Goal: Obtain resource: Download file/media

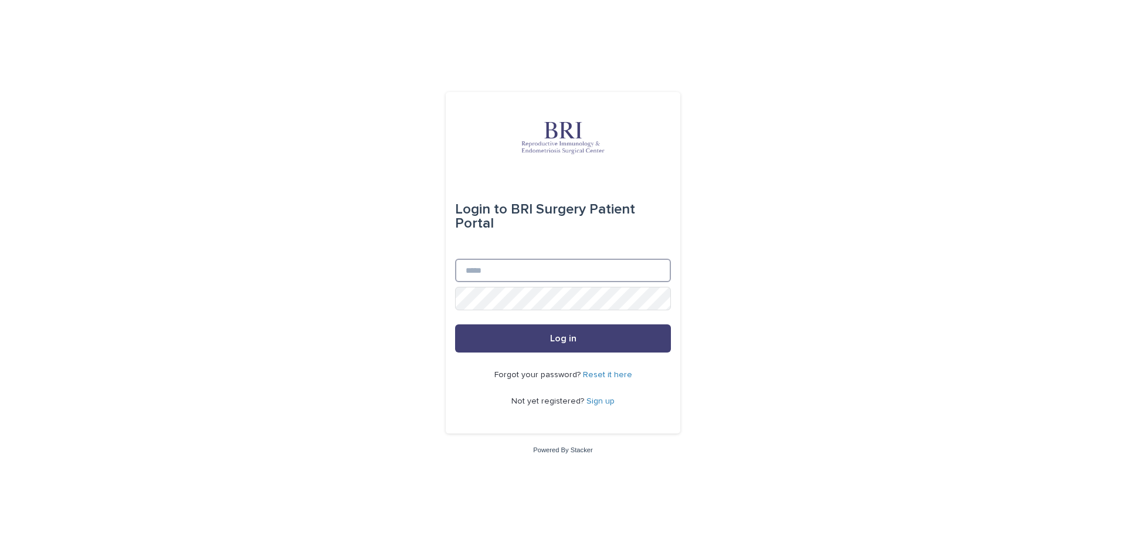
drag, startPoint x: 480, startPoint y: 268, endPoint x: 490, endPoint y: 263, distance: 11.3
click at [482, 268] on input "Email" at bounding box center [563, 270] width 216 height 23
type input "**********"
click at [455, 324] on button "Log in" at bounding box center [563, 338] width 216 height 28
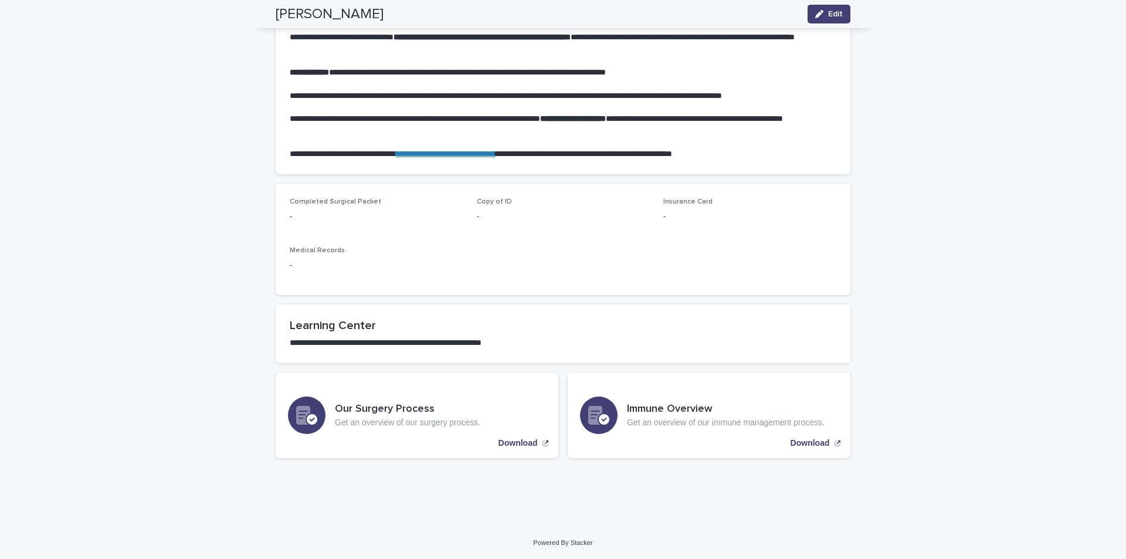
scroll to position [627, 0]
click at [520, 444] on p "Download" at bounding box center [518, 443] width 39 height 10
click at [686, 417] on p "Get an overview of our immune management process." at bounding box center [726, 422] width 198 height 10
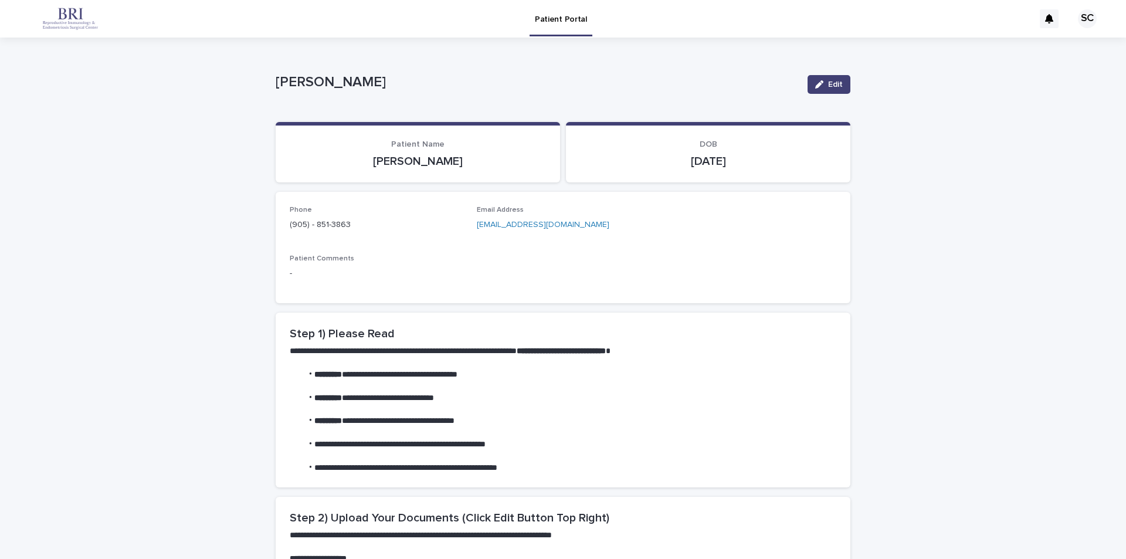
click at [1078, 21] on div "SC" at bounding box center [1087, 18] width 19 height 19
click at [1041, 21] on div at bounding box center [563, 19] width 1126 height 38
click at [1045, 20] on icon at bounding box center [1049, 18] width 8 height 9
click at [1078, 15] on div "SC" at bounding box center [1087, 18] width 19 height 19
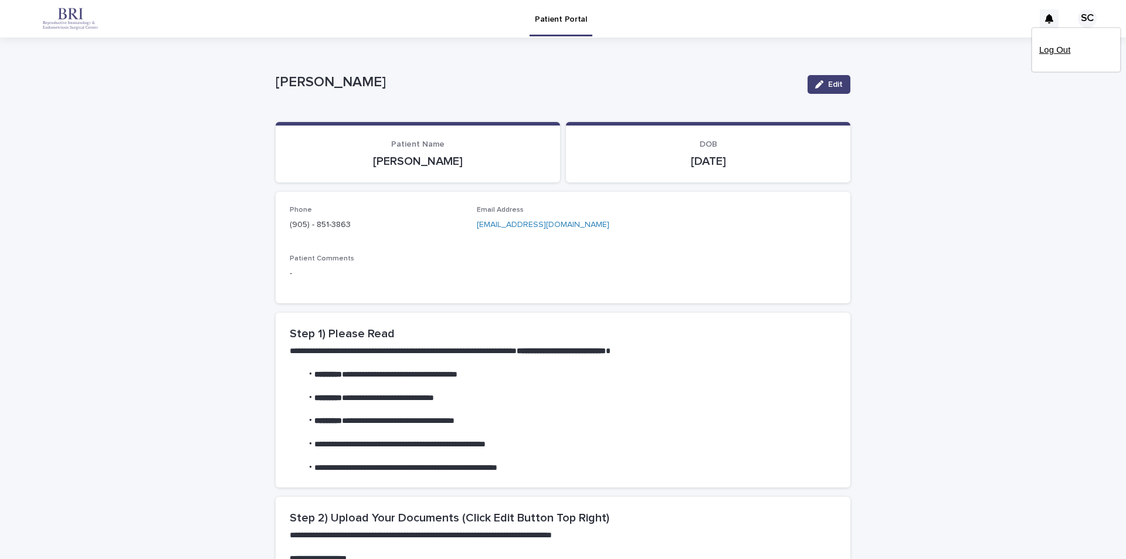
click at [1045, 46] on p "Log Out" at bounding box center [1076, 50] width 74 height 20
